Goal: Use online tool/utility: Utilize a website feature to perform a specific function

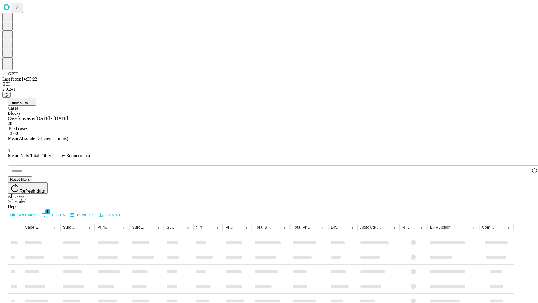
click at [28, 101] on span "Table View" at bounding box center [19, 103] width 18 height 4
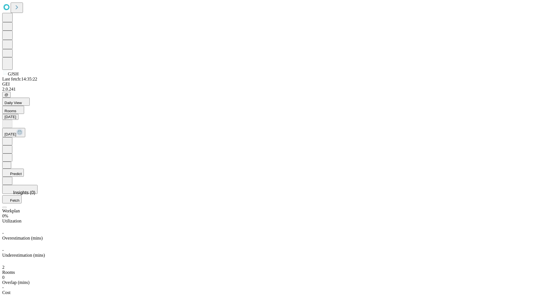
click at [24, 169] on button "Predict" at bounding box center [13, 173] width 22 height 8
